Goal: Transaction & Acquisition: Purchase product/service

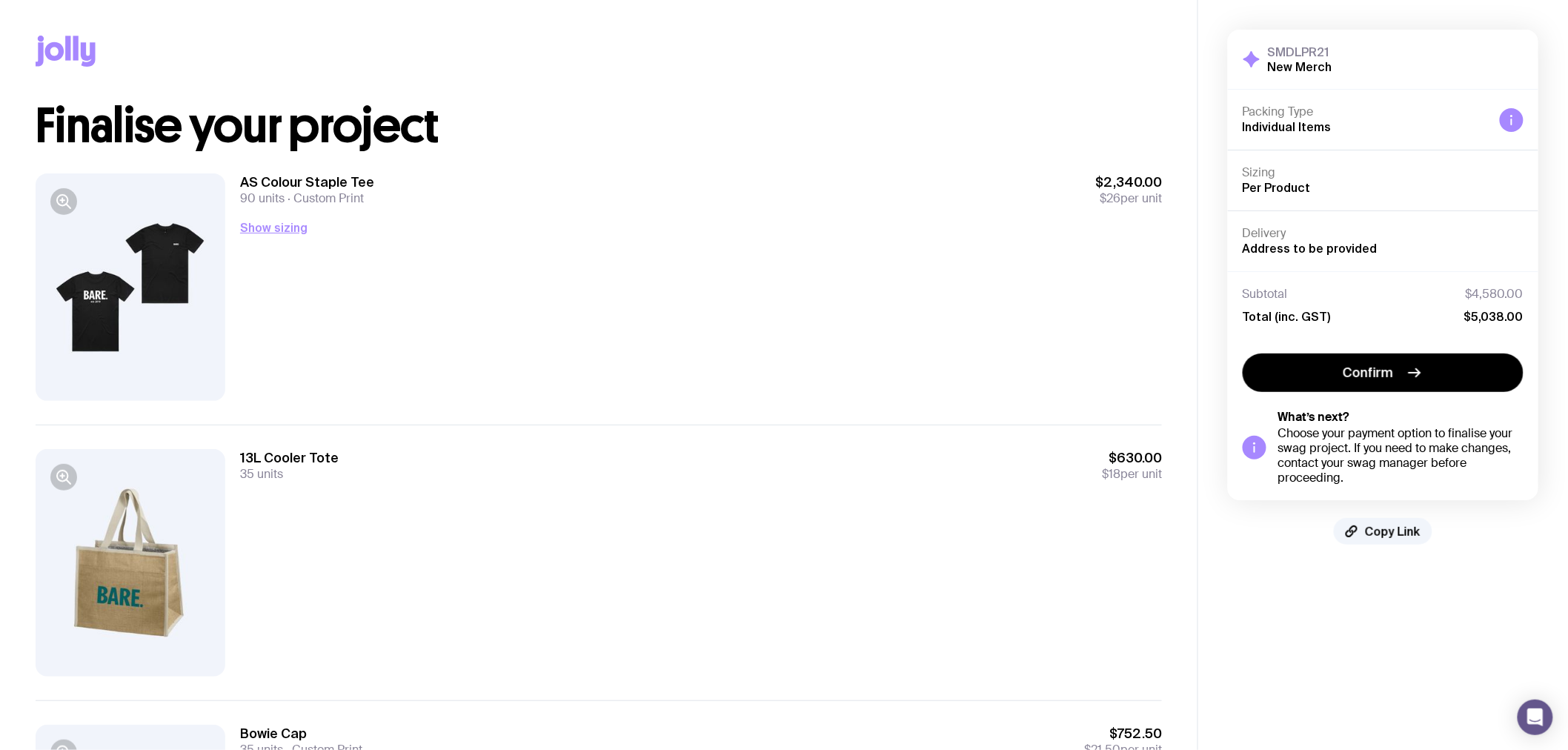
click at [1331, 402] on div "Confirm What’s next? Choose your payment option to finalise your swag project. …" at bounding box center [1383, 419] width 281 height 132
click at [1367, 373] on span "Confirm" at bounding box center [1369, 372] width 50 height 18
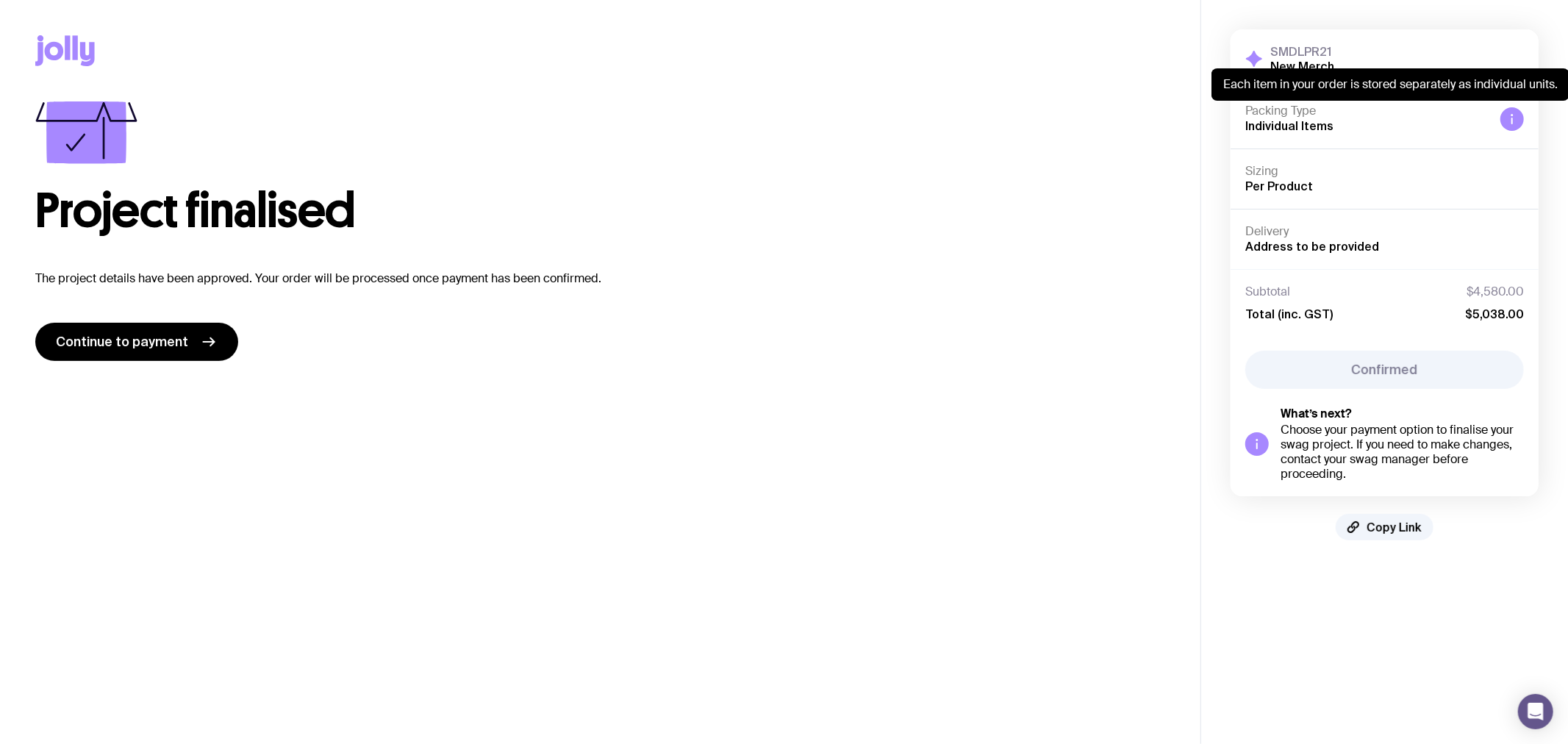
click at [1511, 118] on icon at bounding box center [1512, 121] width 2 height 7
